Goal: Find specific page/section: Find specific page/section

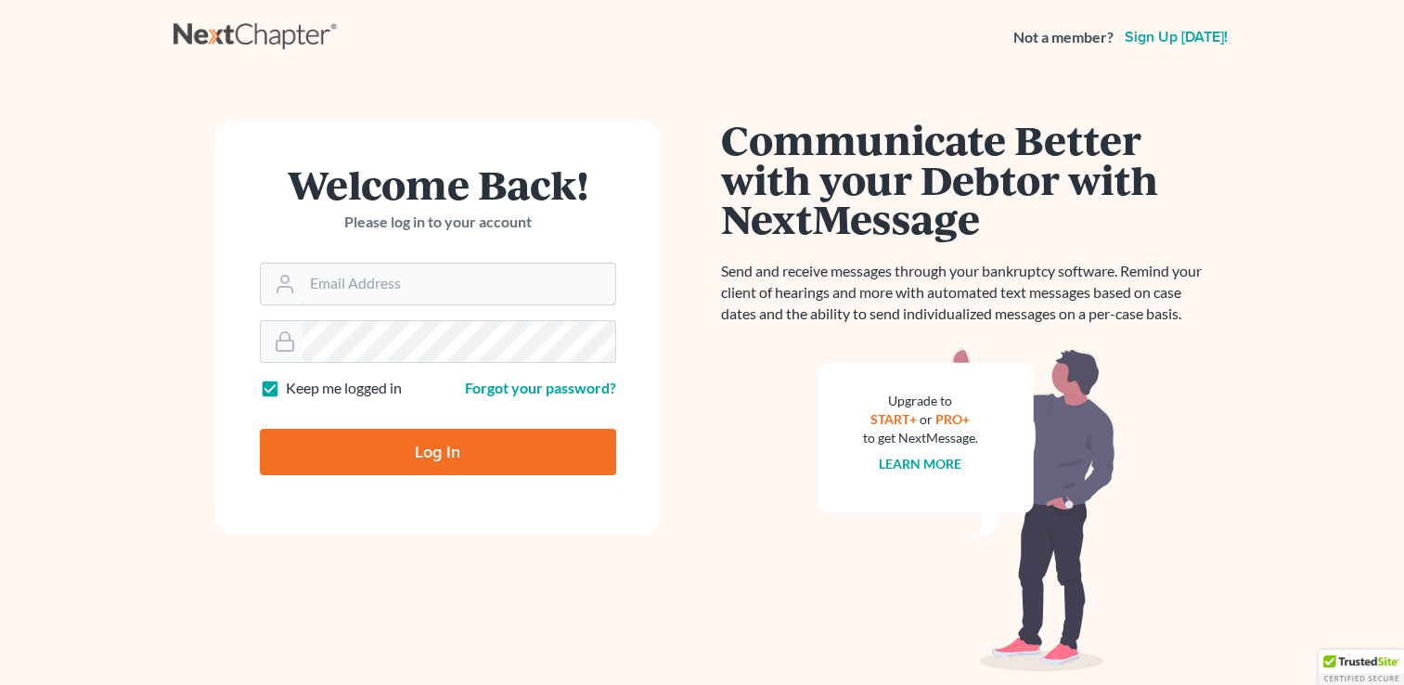
type input "[PERSON_NAME][EMAIL_ADDRESS][DOMAIN_NAME]"
click at [369, 455] on input "Log In" at bounding box center [438, 452] width 356 height 46
type input "Thinking..."
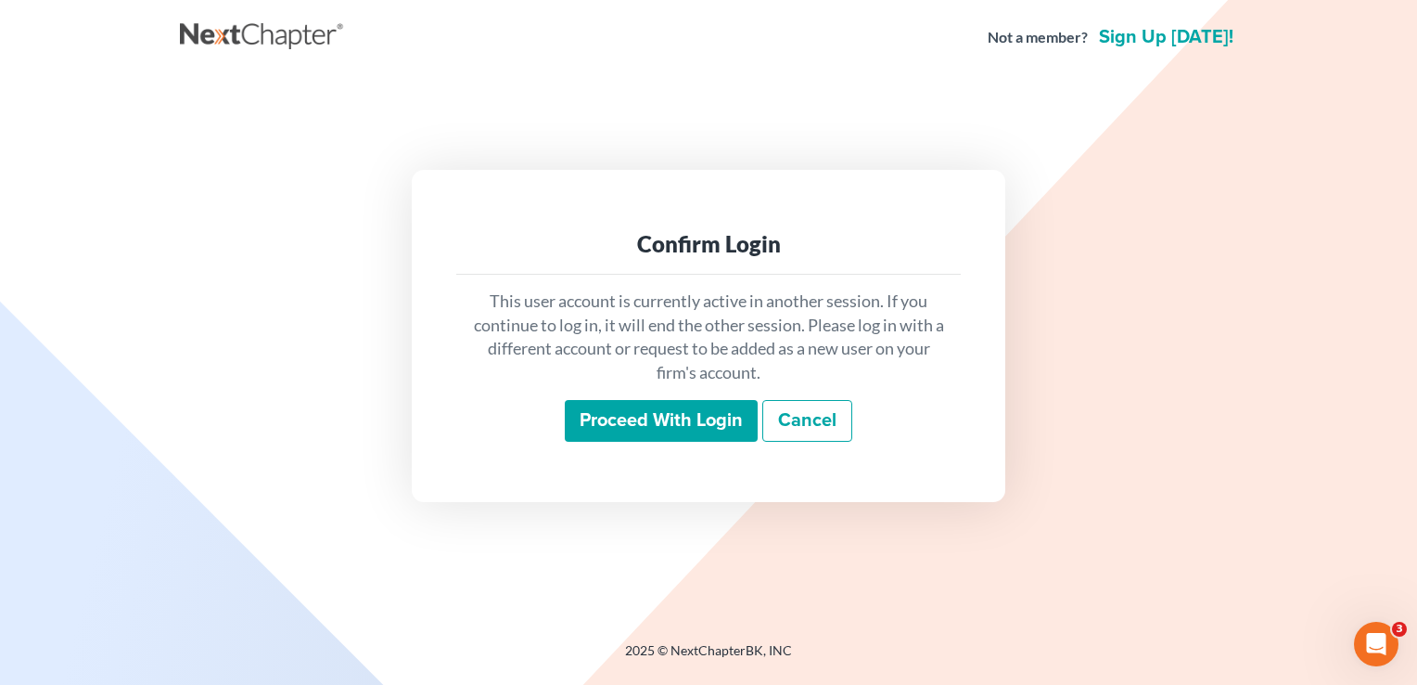
click at [669, 436] on input "Proceed with login" at bounding box center [661, 421] width 193 height 43
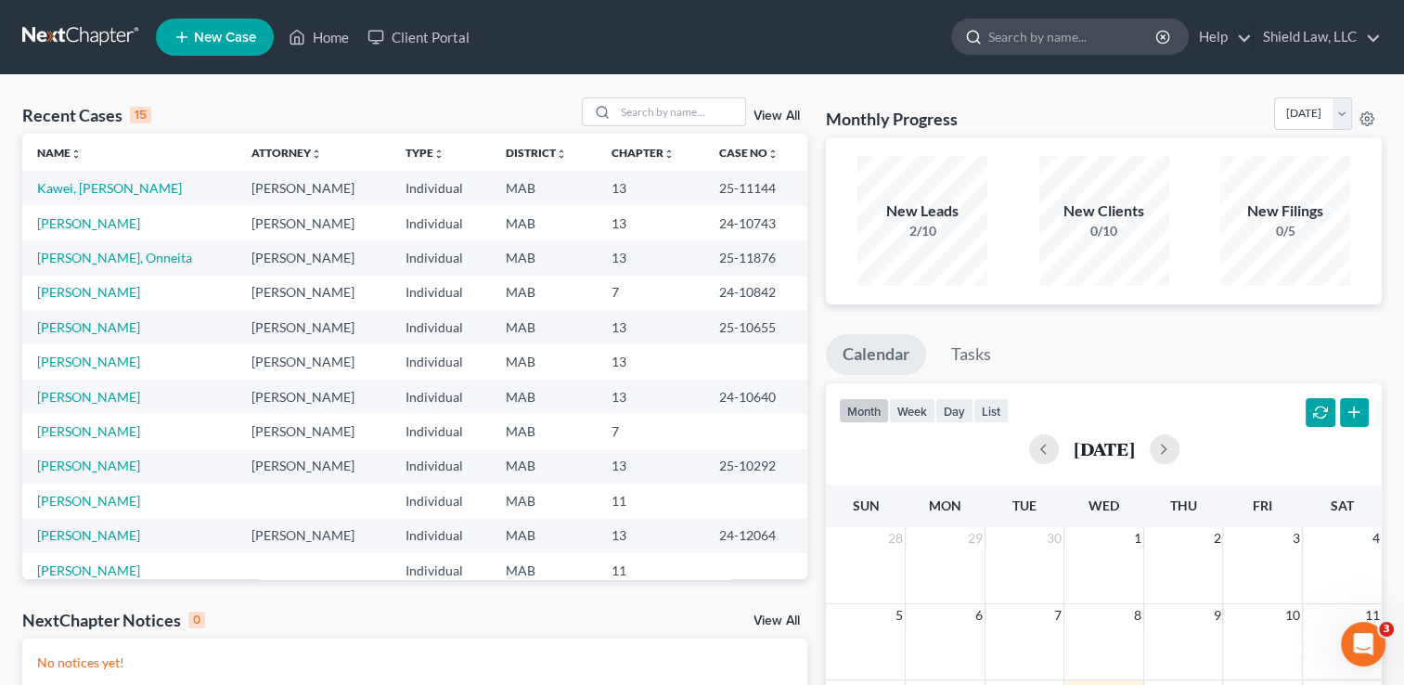
click at [1019, 31] on input "search" at bounding box center [1073, 36] width 170 height 34
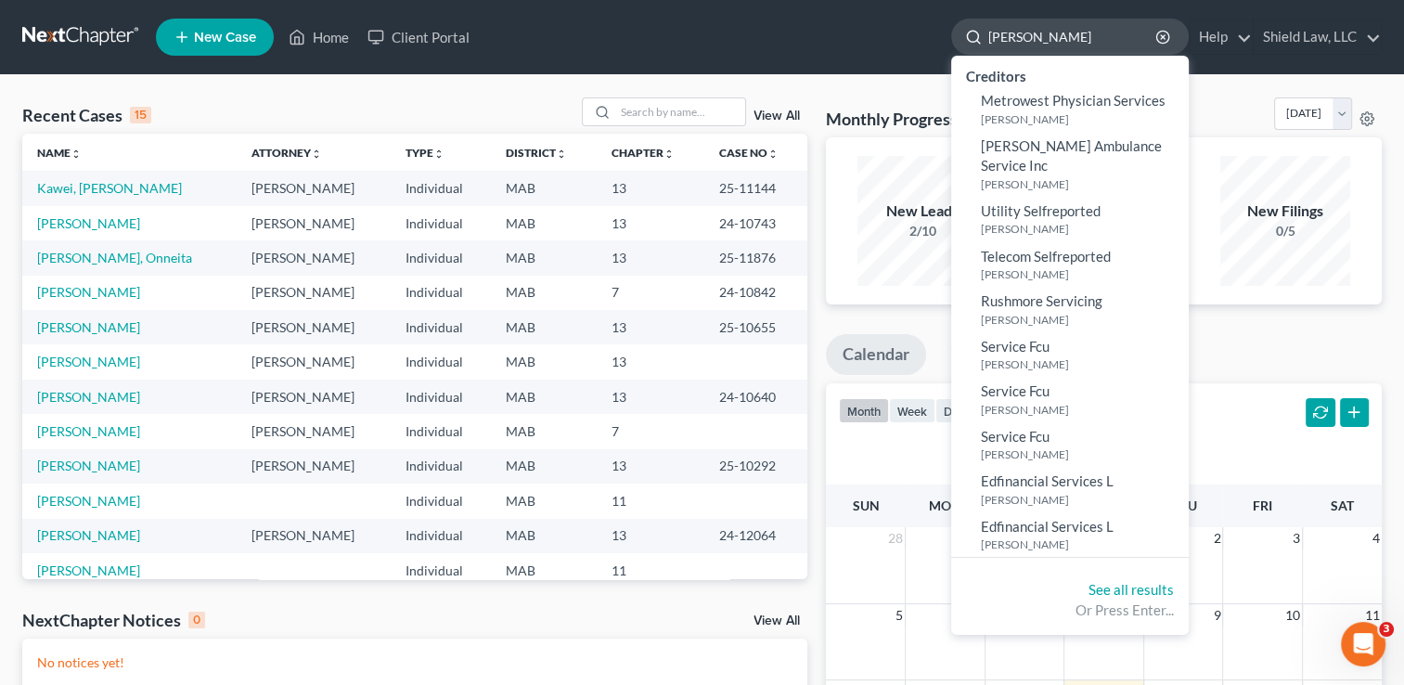
type input "[PERSON_NAME]"
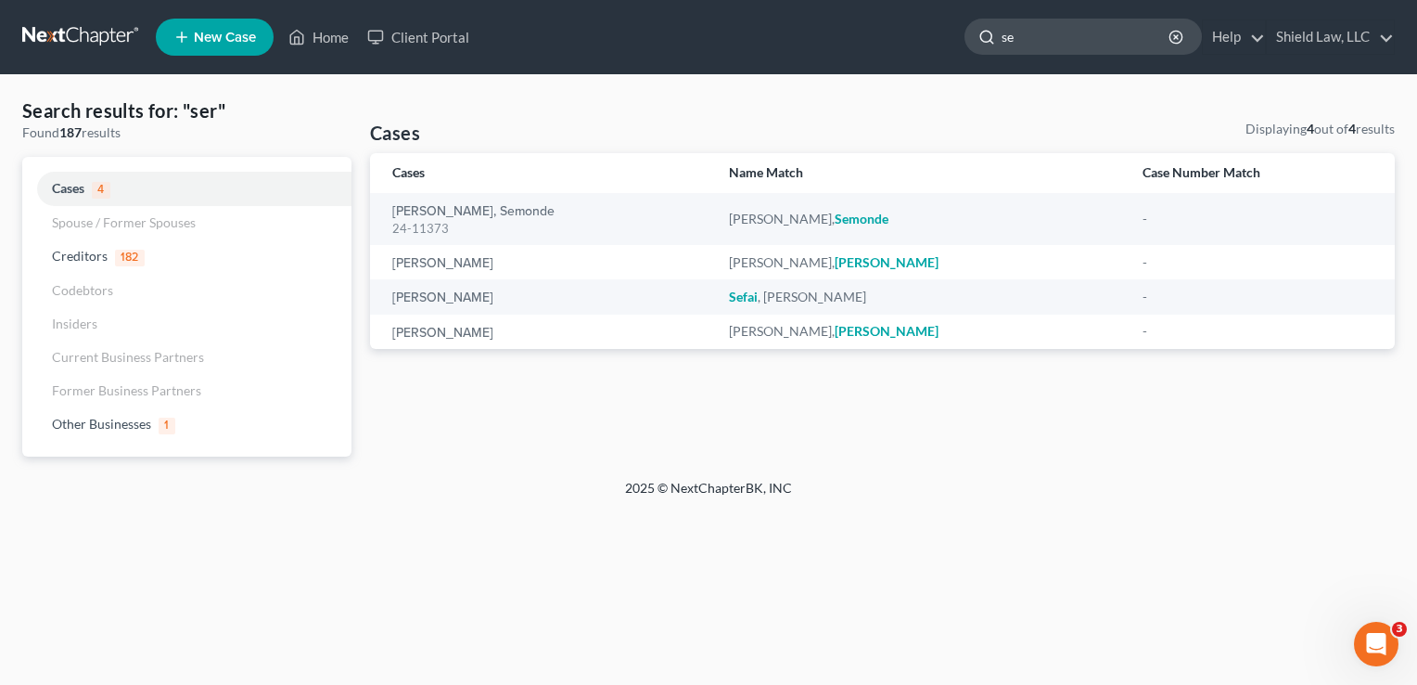
type input "s"
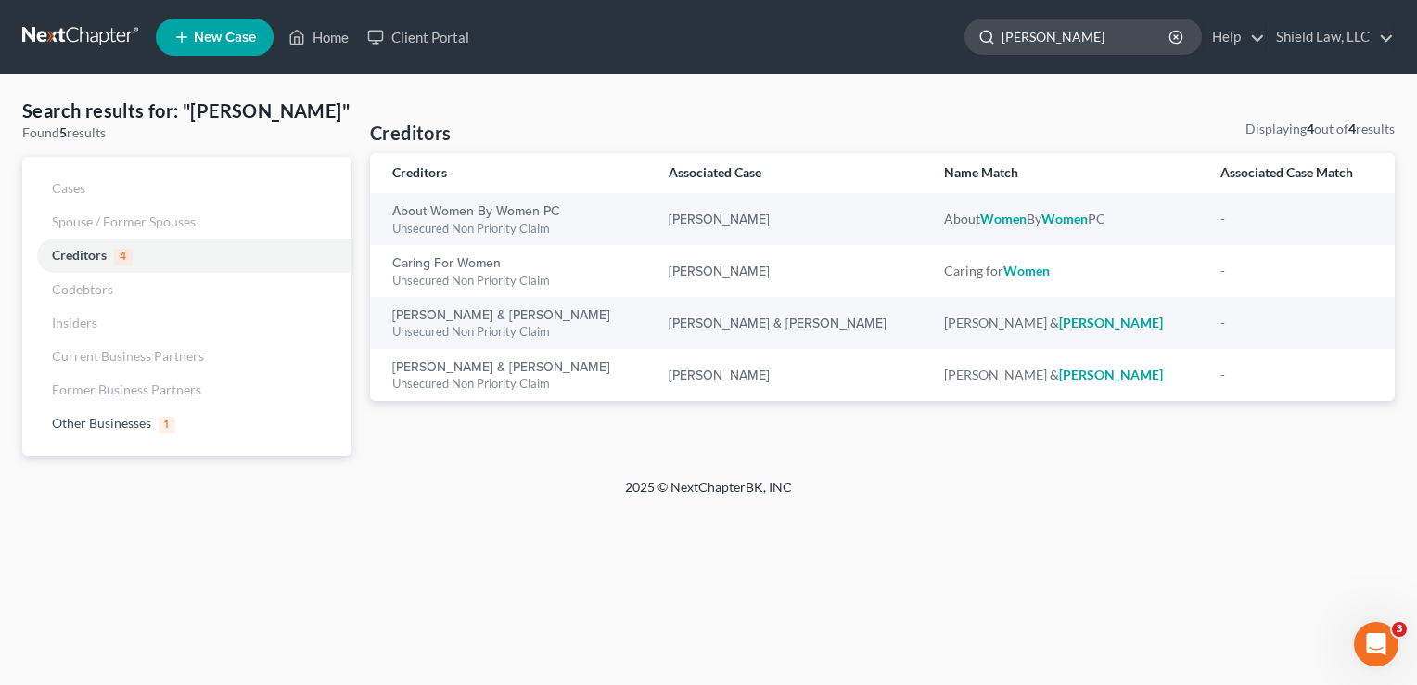
type input "[PERSON_NAME]"
click at [272, 202] on link "Cases" at bounding box center [186, 188] width 329 height 33
